Goal: Find specific page/section: Find specific page/section

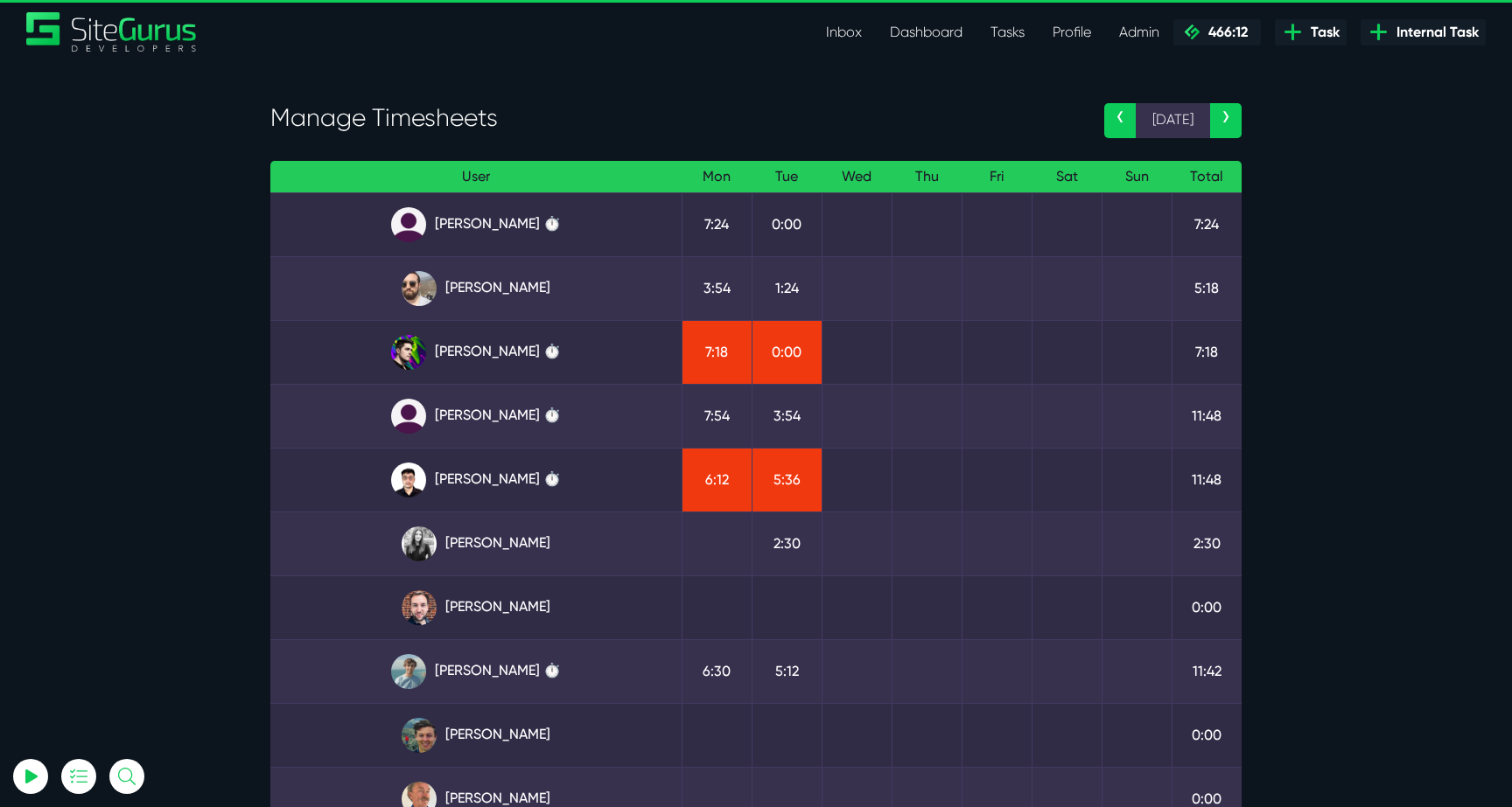
select select "0"
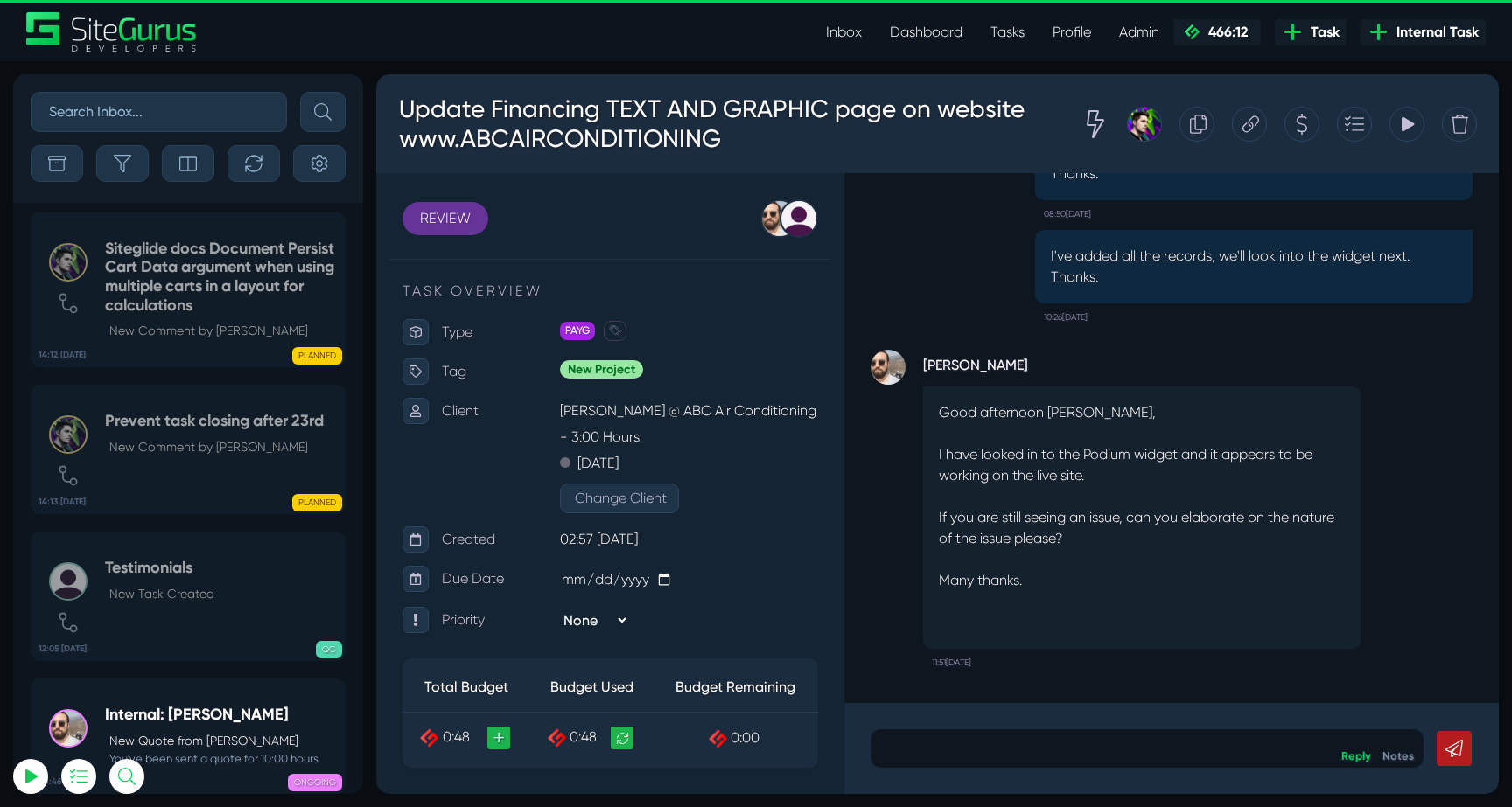
scroll to position [-69070, 0]
